Goal: Information Seeking & Learning: Learn about a topic

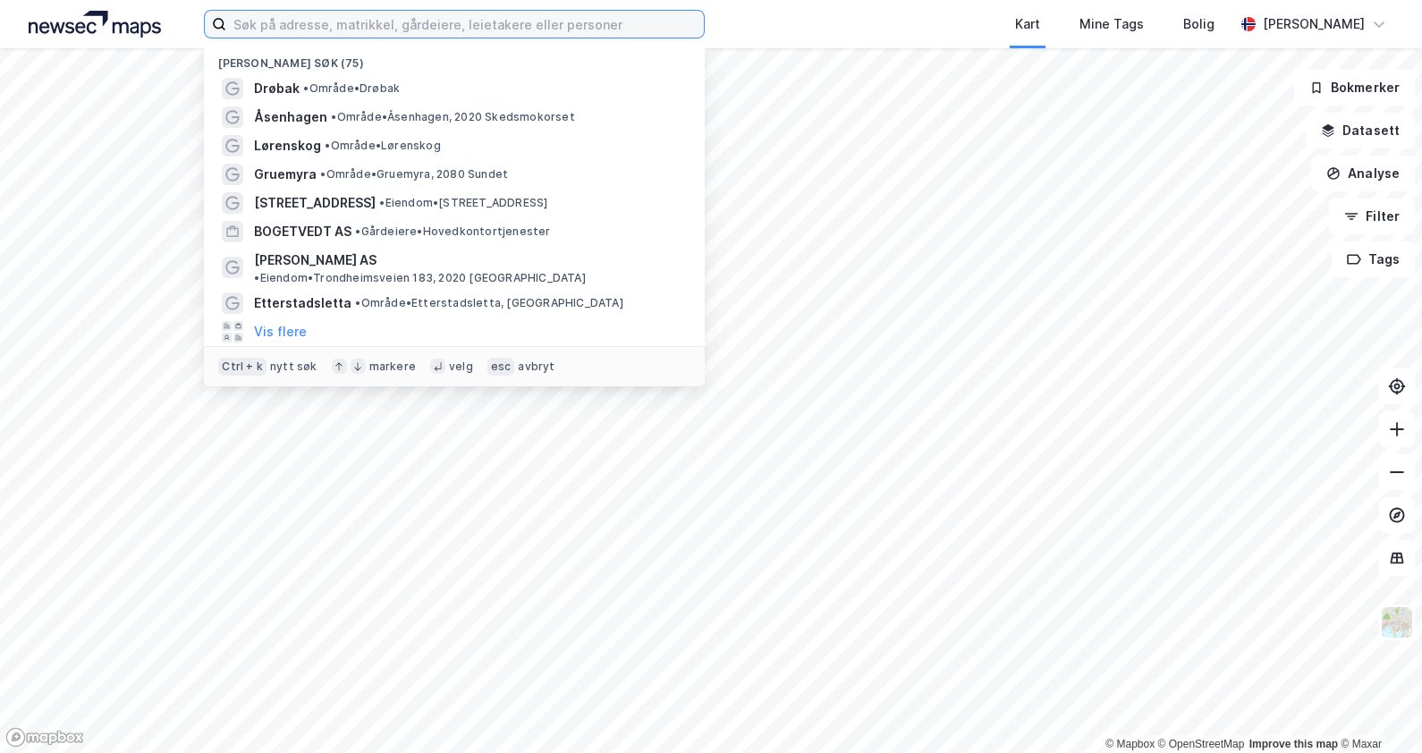
click at [335, 20] on input at bounding box center [465, 24] width 478 height 27
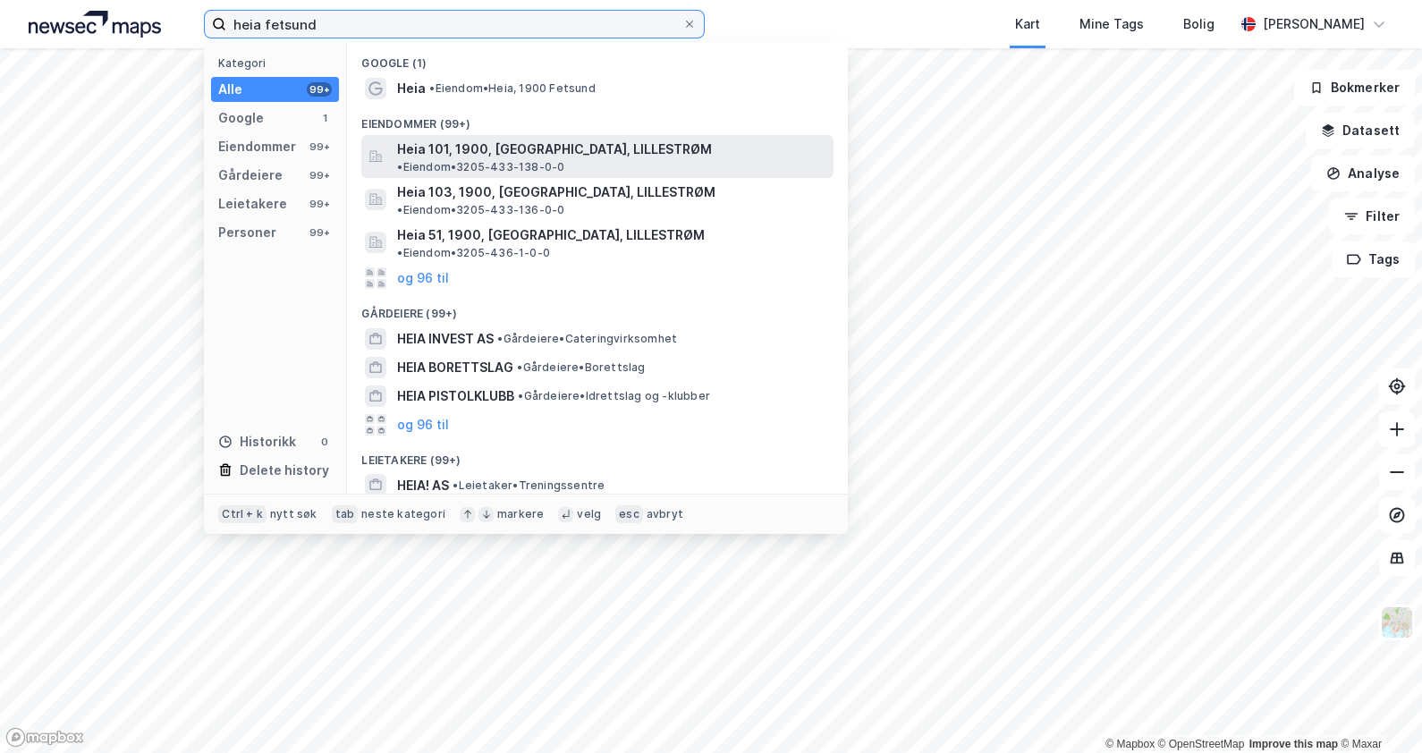
type input "heia fetsund"
click at [536, 142] on span "Heia 101, 1900, [GEOGRAPHIC_DATA], LILLESTRØM" at bounding box center [554, 149] width 315 height 21
